Goal: Transaction & Acquisition: Book appointment/travel/reservation

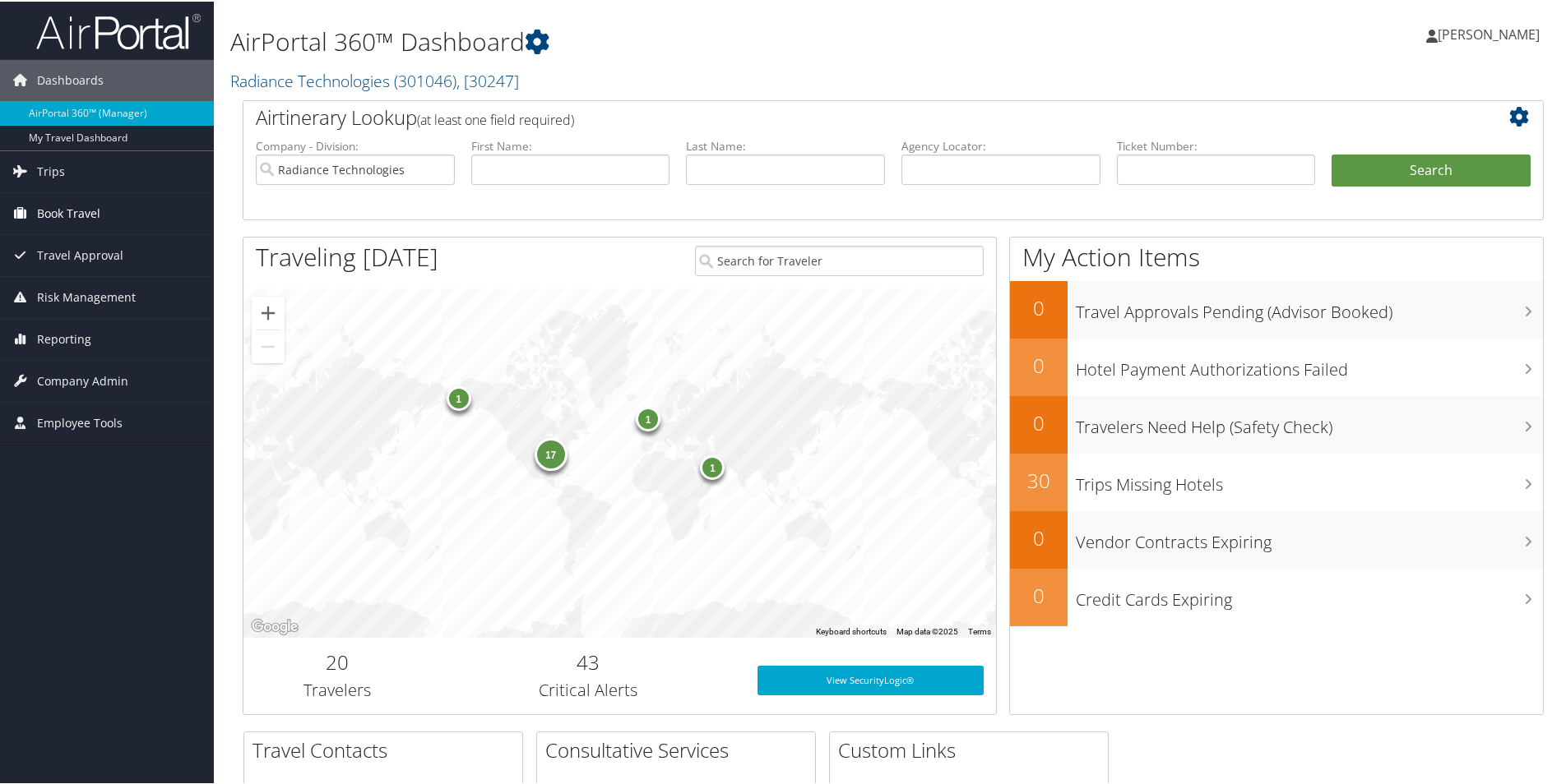
click at [74, 212] on span "Book Travel" at bounding box center [69, 211] width 64 height 41
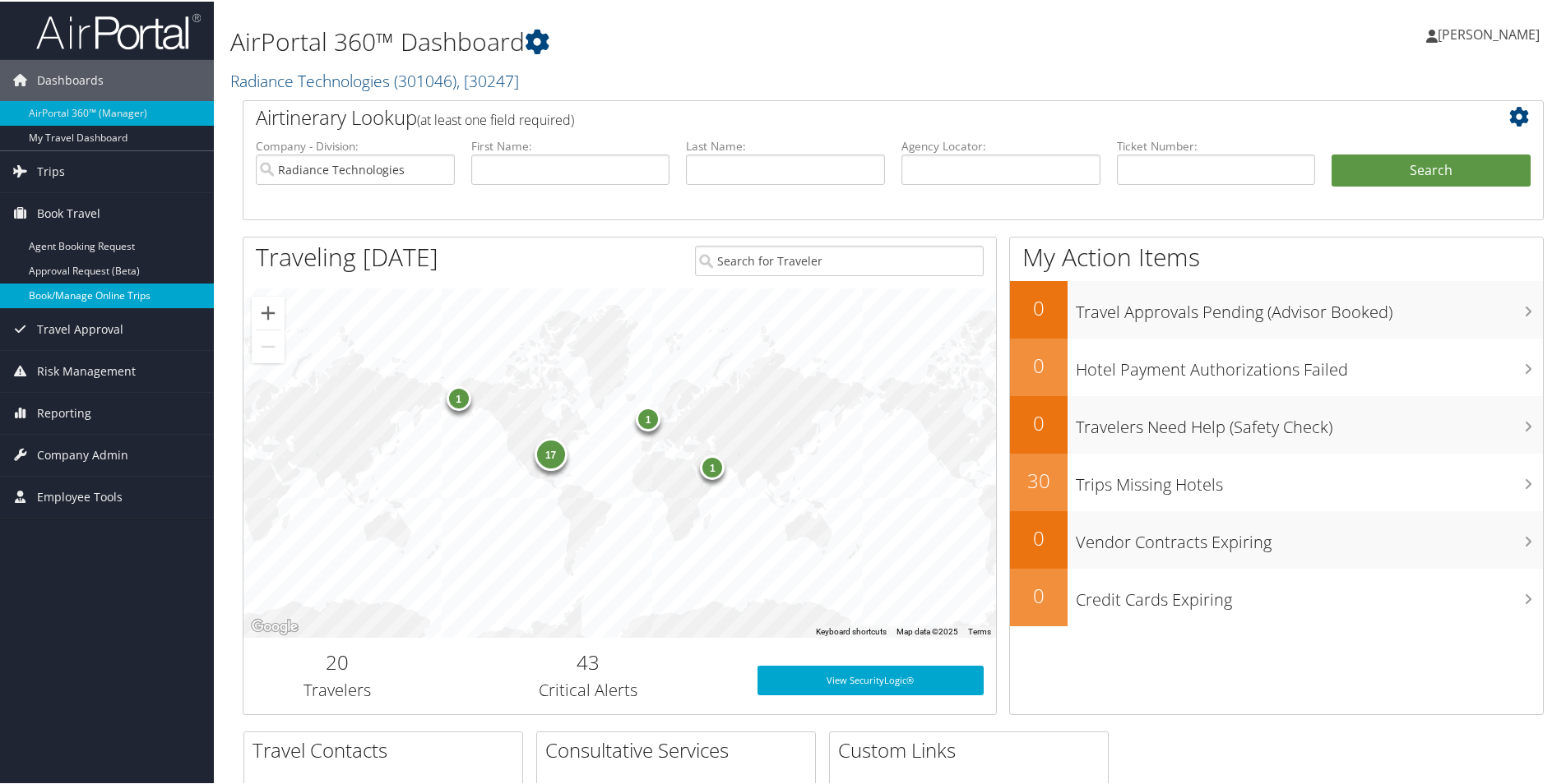
click at [68, 299] on link "Book/Manage Online Trips" at bounding box center [107, 294] width 214 height 25
